Goal: Transaction & Acquisition: Obtain resource

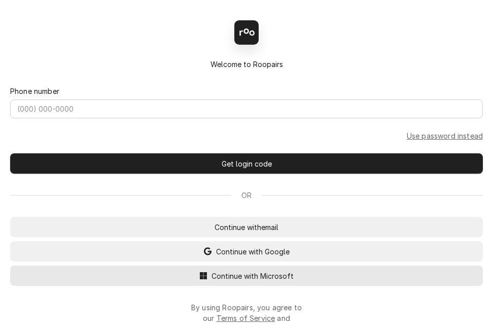
click at [274, 281] on span "Continue with Microsoft" at bounding box center [252, 275] width 86 height 11
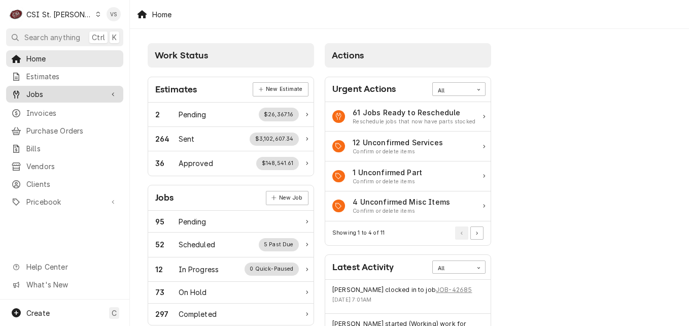
click at [29, 91] on span "Jobs" at bounding box center [64, 94] width 77 height 11
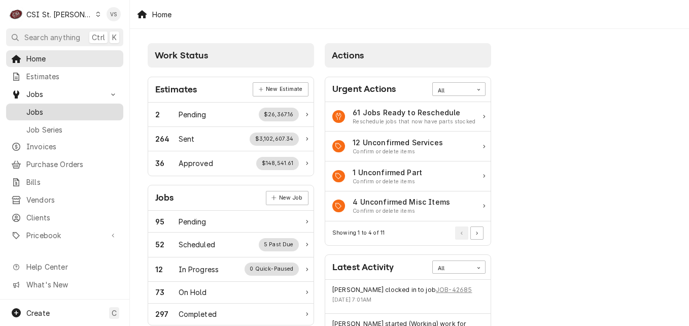
click at [29, 107] on span "Jobs" at bounding box center [72, 112] width 92 height 11
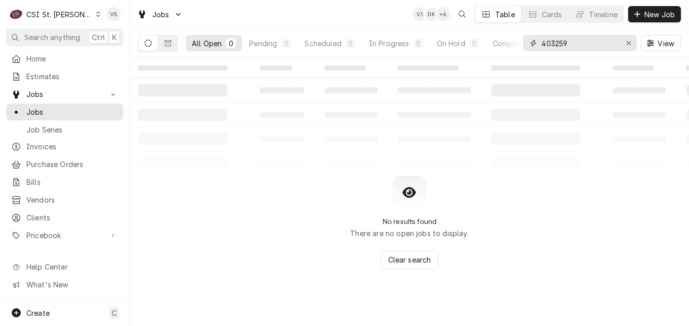
drag, startPoint x: 570, startPoint y: 43, endPoint x: 533, endPoint y: 44, distance: 36.5
click at [522, 44] on div "All Open 0 Pending 0 Scheduled 0 In Progress 0 On Hold 0 Completed 0 403259 View" at bounding box center [409, 43] width 543 height 28
click at [585, 42] on input "403259" at bounding box center [579, 43] width 76 height 16
drag, startPoint x: 585, startPoint y: 42, endPoint x: 531, endPoint y: 43, distance: 53.8
click at [530, 43] on div "403259" at bounding box center [580, 43] width 114 height 16
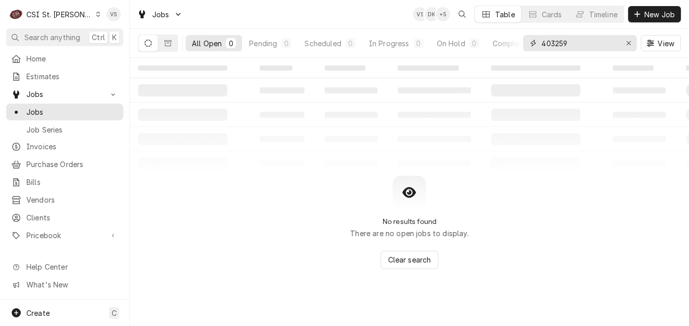
type input "Z"
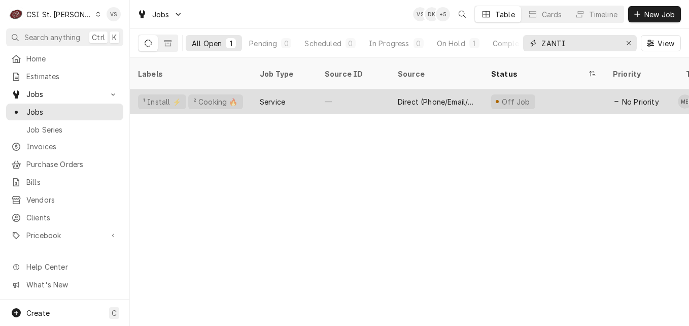
type input "ZANTI"
click at [323, 90] on div "—" at bounding box center [353, 101] width 73 height 24
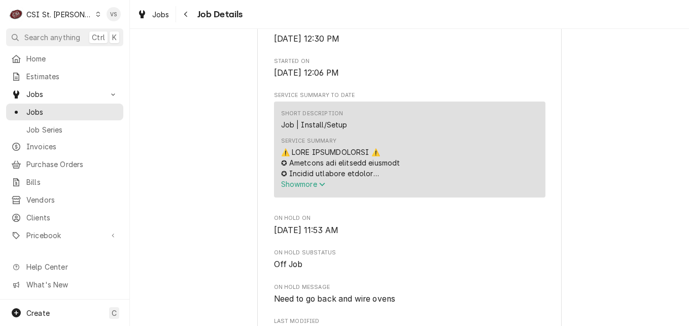
scroll to position [659, 0]
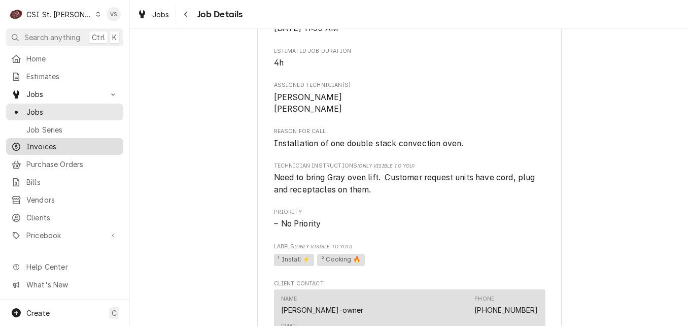
click at [41, 146] on span "Invoices" at bounding box center [72, 146] width 92 height 11
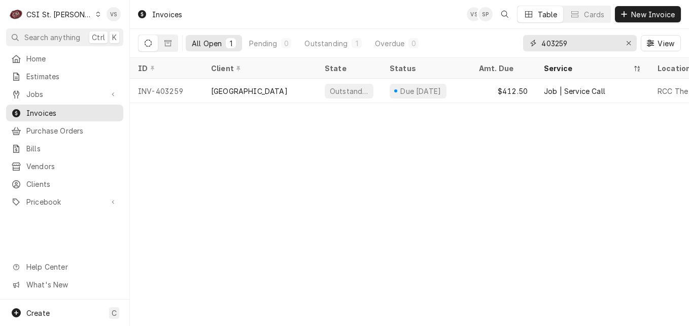
click at [573, 43] on input "403259" at bounding box center [579, 43] width 76 height 16
drag, startPoint x: 573, startPoint y: 43, endPoint x: 537, endPoint y: 43, distance: 35.5
click at [535, 43] on div "403259" at bounding box center [580, 43] width 114 height 16
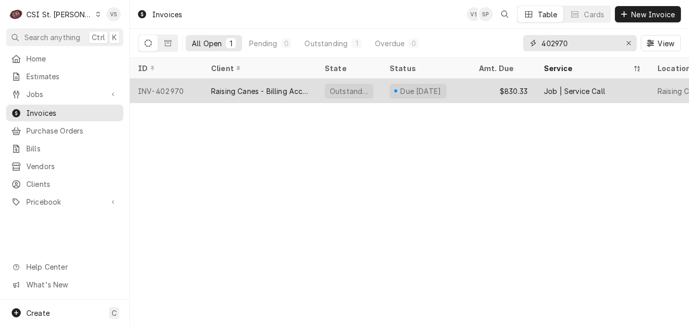
type input "402970"
click at [252, 89] on div "Raising Canes - Billing Account" at bounding box center [259, 91] width 97 height 11
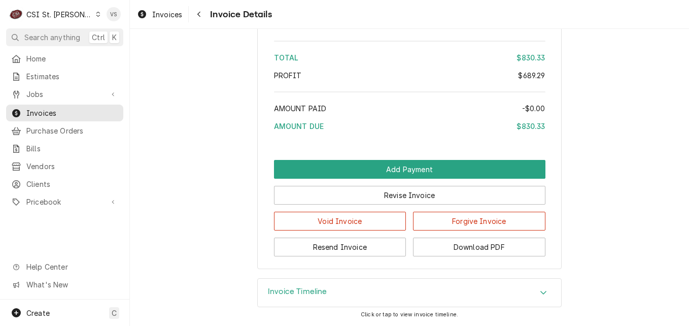
scroll to position [2071, 0]
click at [456, 244] on button "Download PDF" at bounding box center [479, 246] width 132 height 19
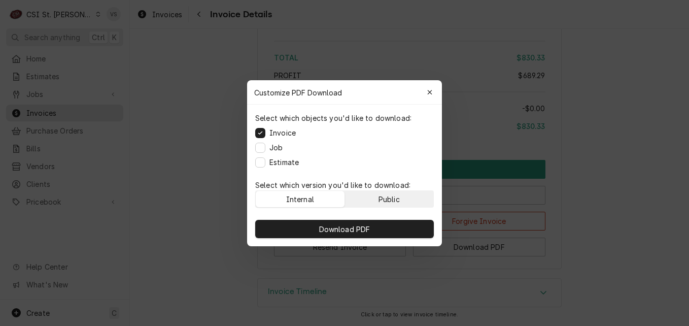
click at [376, 198] on button "Public" at bounding box center [389, 199] width 89 height 16
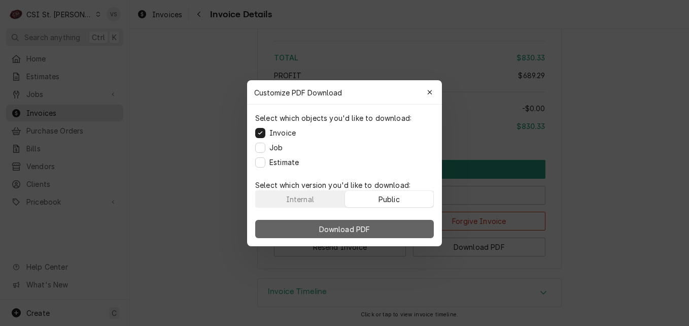
click at [377, 224] on button "Download PDF" at bounding box center [344, 229] width 179 height 18
